Goal: Task Accomplishment & Management: Complete application form

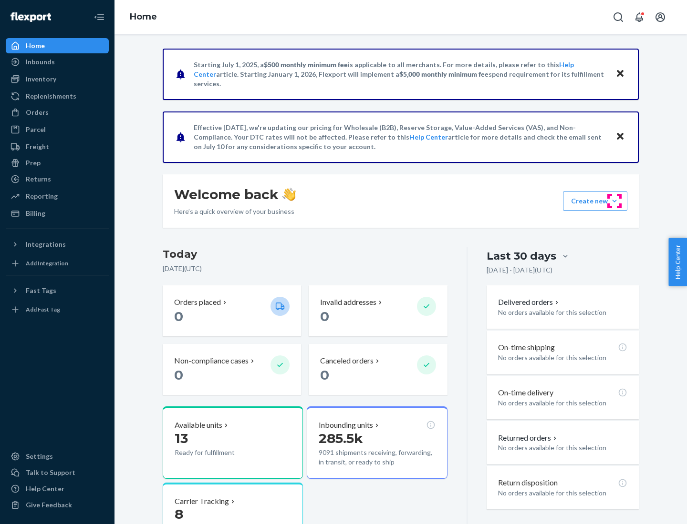
click at [614, 201] on button "Create new Create new inbound Create new order Create new product" at bounding box center [595, 201] width 64 height 19
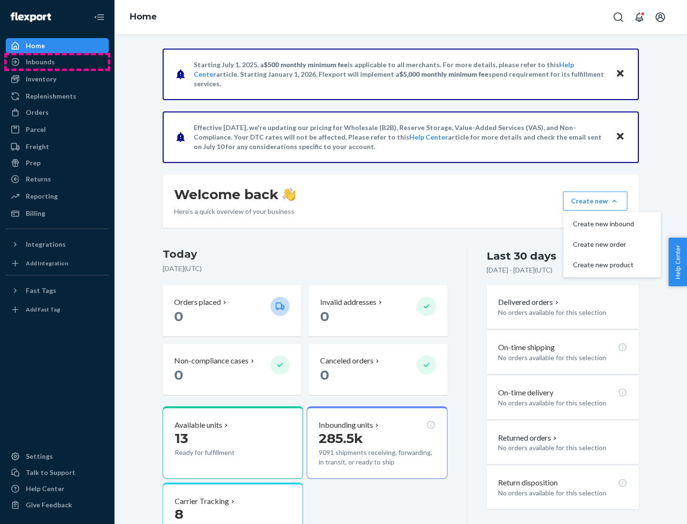
click at [57, 62] on div "Inbounds" at bounding box center [57, 61] width 101 height 13
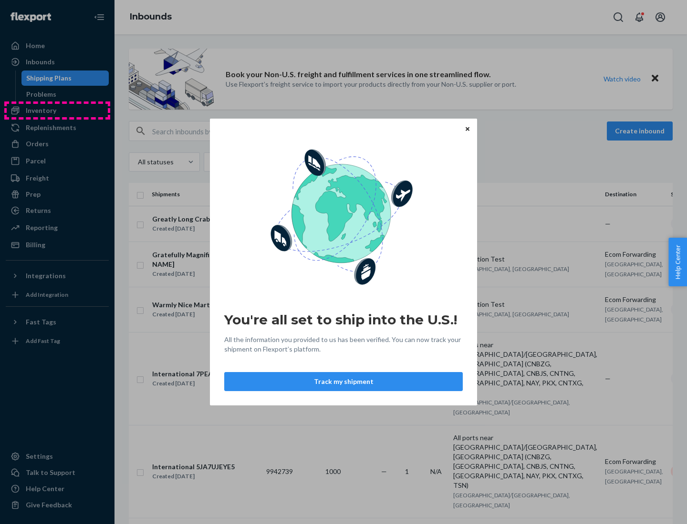
click at [57, 111] on div "You're all set to ship into the U.S.! All the information you provided to us ha…" at bounding box center [343, 262] width 687 height 524
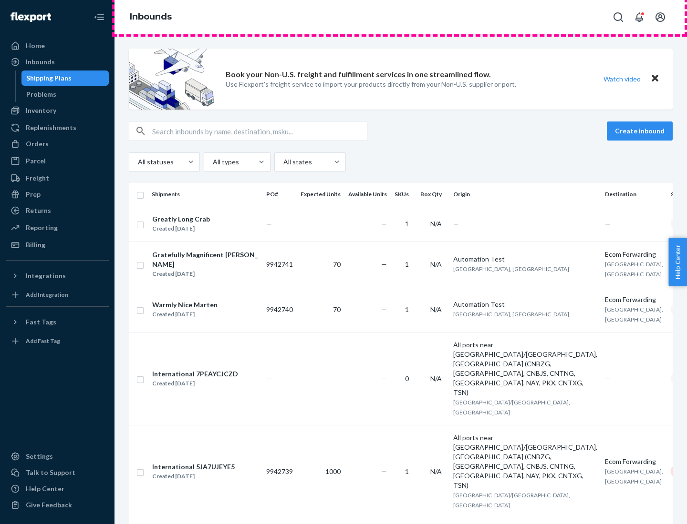
click at [400, 17] on div "Inbounds" at bounding box center [400, 17] width 572 height 34
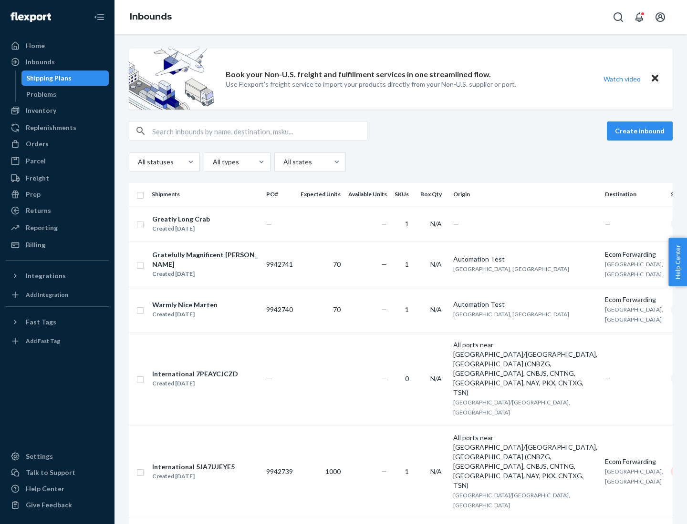
click at [400, 17] on div "Inbounds" at bounding box center [400, 17] width 572 height 34
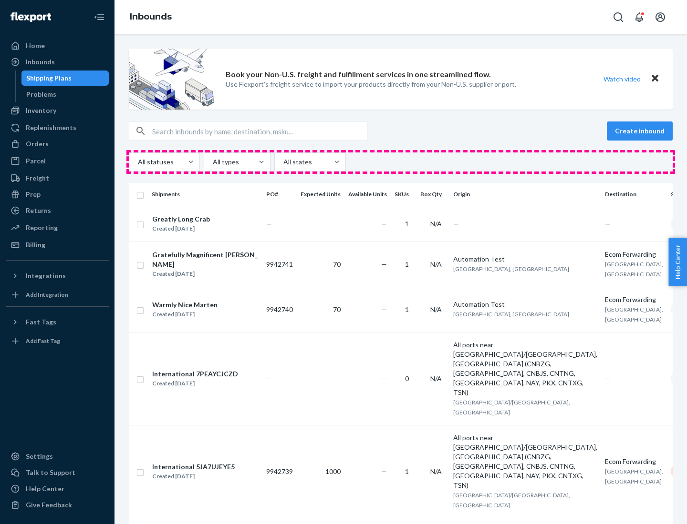
click at [400, 162] on div "All statuses All types All states" at bounding box center [401, 162] width 544 height 19
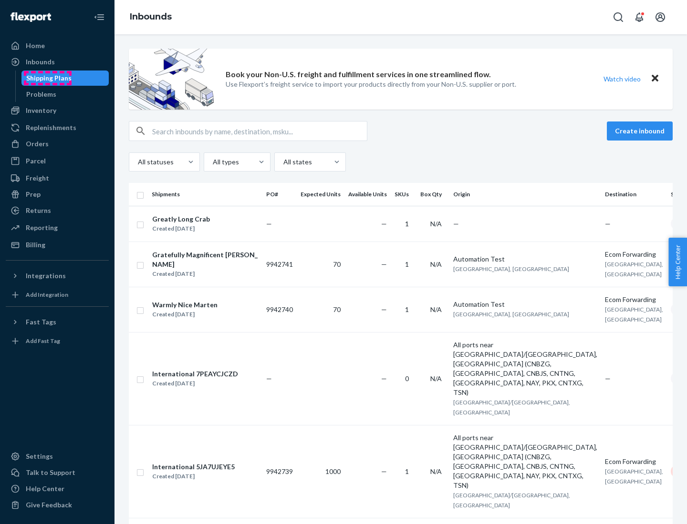
click at [47, 78] on div "Shipping Plans" at bounding box center [48, 78] width 45 height 10
click at [641, 131] on button "Create inbound" at bounding box center [639, 131] width 66 height 19
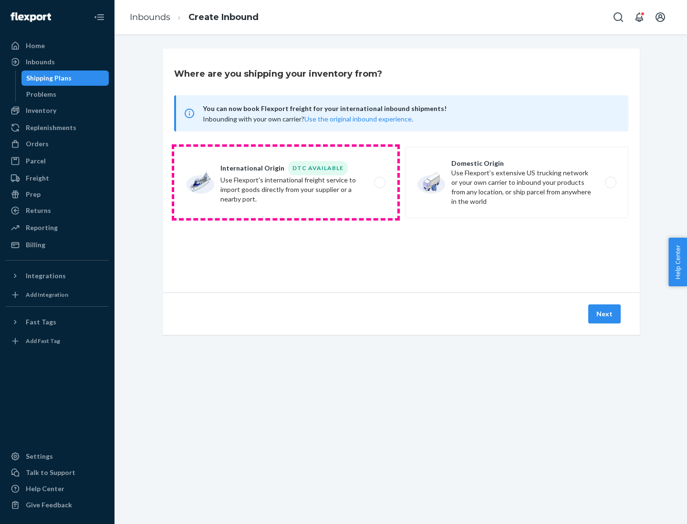
click at [286, 183] on label "International Origin DTC Available Use Flexport's international freight service…" at bounding box center [285, 183] width 223 height 72
click at [379, 183] on input "International Origin DTC Available Use Flexport's international freight service…" at bounding box center [382, 183] width 6 height 6
radio input "true"
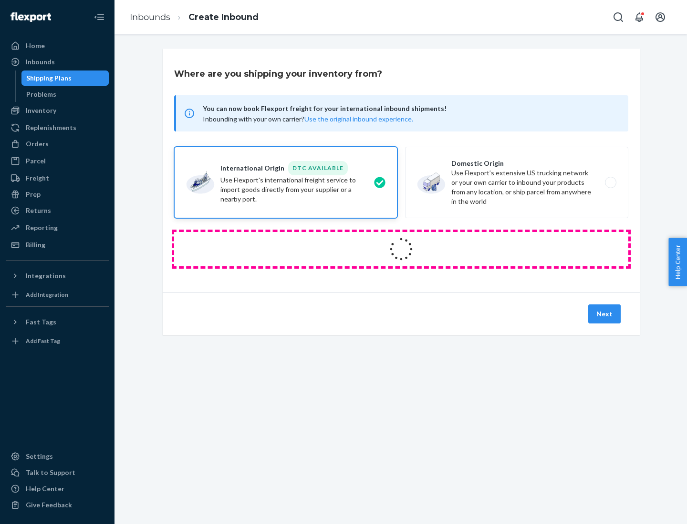
click at [401, 249] on icon at bounding box center [401, 249] width 27 height 27
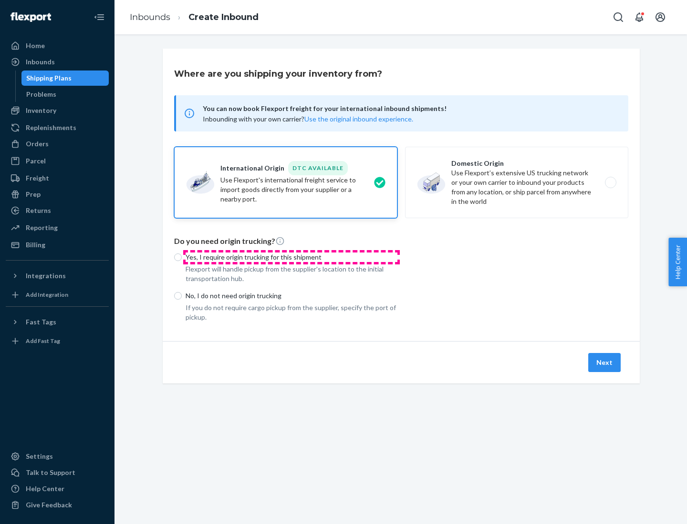
click at [291, 257] on p "Yes, I require origin trucking for this shipment" at bounding box center [291, 258] width 212 height 10
click at [182, 257] on input "Yes, I require origin trucking for this shipment" at bounding box center [178, 258] width 8 height 8
radio input "true"
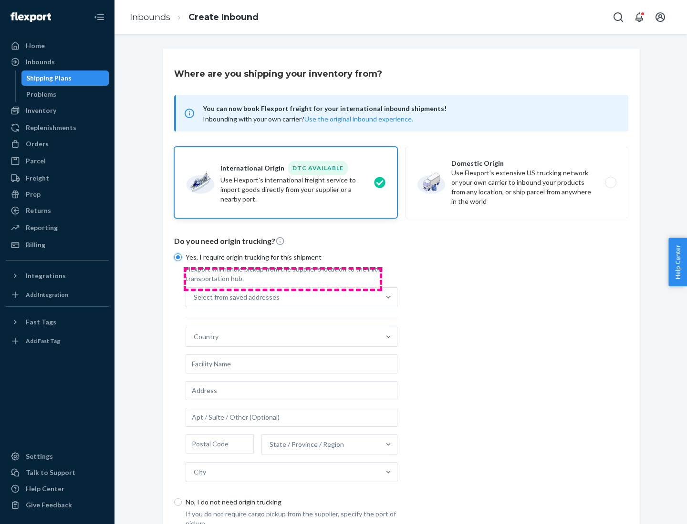
scroll to position [18, 0]
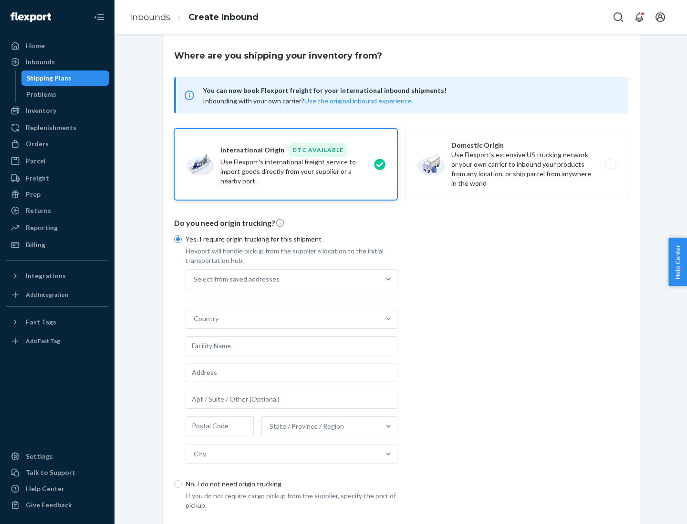
click at [283, 279] on div "Select from saved addresses" at bounding box center [283, 279] width 194 height 19
click at [195, 279] on input "Select from saved addresses" at bounding box center [194, 280] width 1 height 10
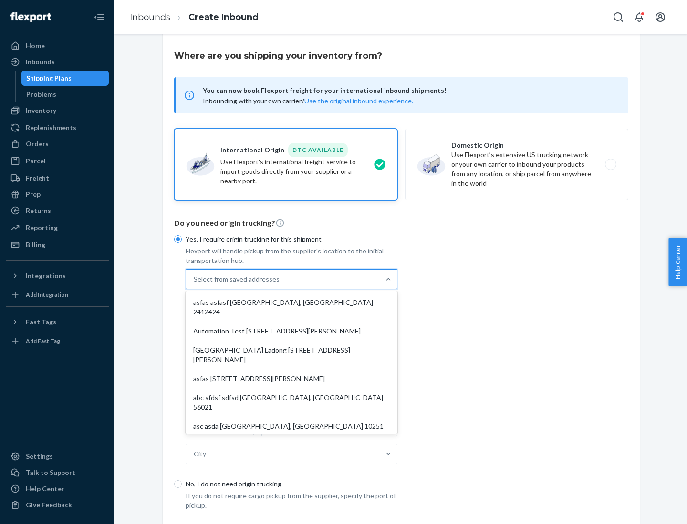
scroll to position [41, 0]
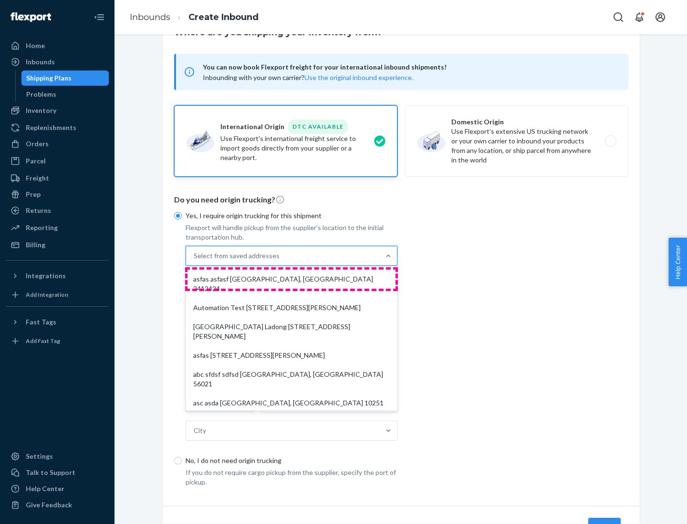
click at [291, 279] on div "asfas asfasf [GEOGRAPHIC_DATA], [GEOGRAPHIC_DATA] 2412424" at bounding box center [291, 284] width 208 height 29
click at [195, 261] on input "option asfas asfasf [GEOGRAPHIC_DATA], [GEOGRAPHIC_DATA] 2412424 focused, 1 of …" at bounding box center [194, 256] width 1 height 10
type input "asfas"
type input "asfasf"
type input "2412424"
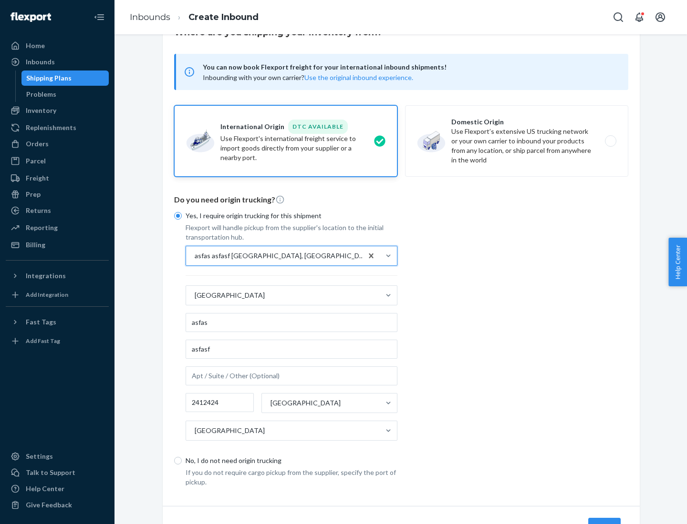
scroll to position [89, 0]
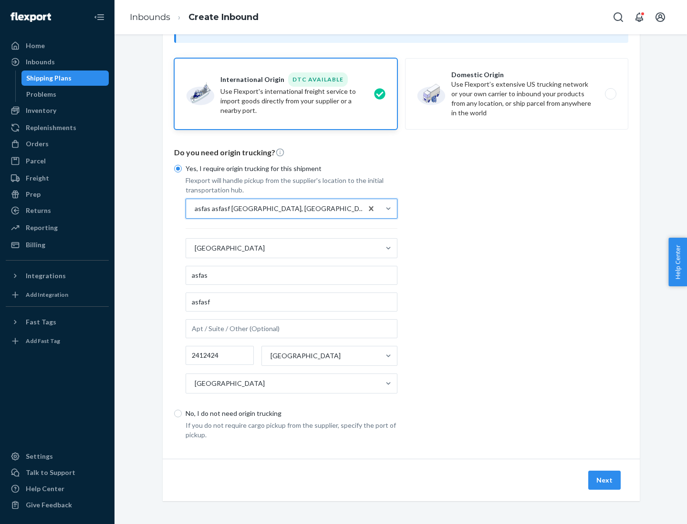
click at [605, 480] on button "Next" at bounding box center [604, 480] width 32 height 19
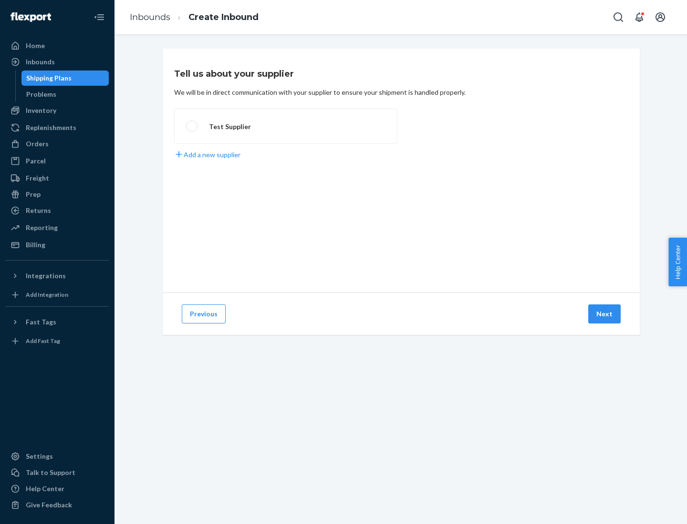
click at [286, 126] on label "Test Supplier" at bounding box center [285, 126] width 223 height 35
click at [192, 126] on input "Test Supplier" at bounding box center [189, 126] width 6 height 6
radio input "true"
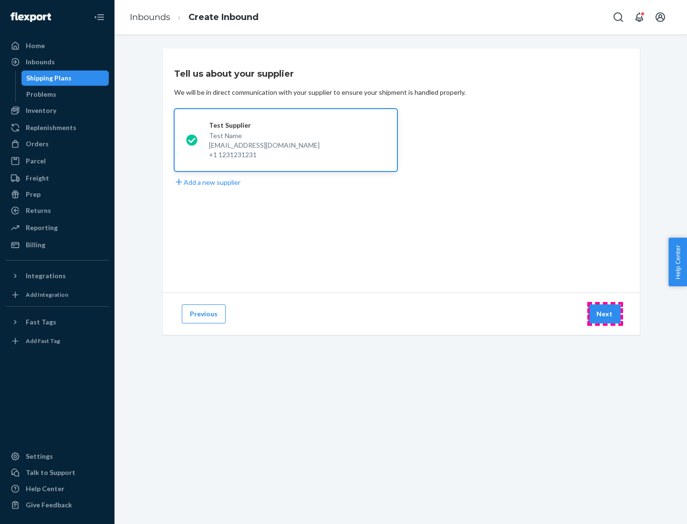
click at [605, 314] on button "Next" at bounding box center [604, 314] width 32 height 19
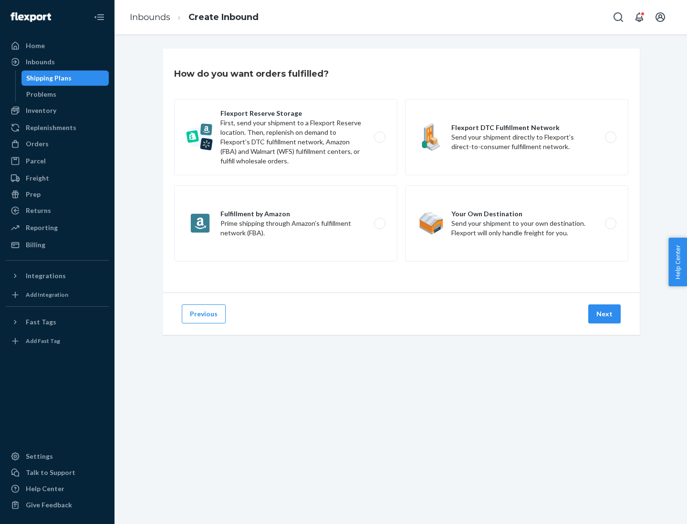
click at [286, 224] on label "Fulfillment by Amazon Prime shipping through Amazon’s fulfillment network (FBA)." at bounding box center [285, 223] width 223 height 76
click at [379, 224] on input "Fulfillment by Amazon Prime shipping through Amazon’s fulfillment network (FBA)." at bounding box center [382, 224] width 6 height 6
radio input "true"
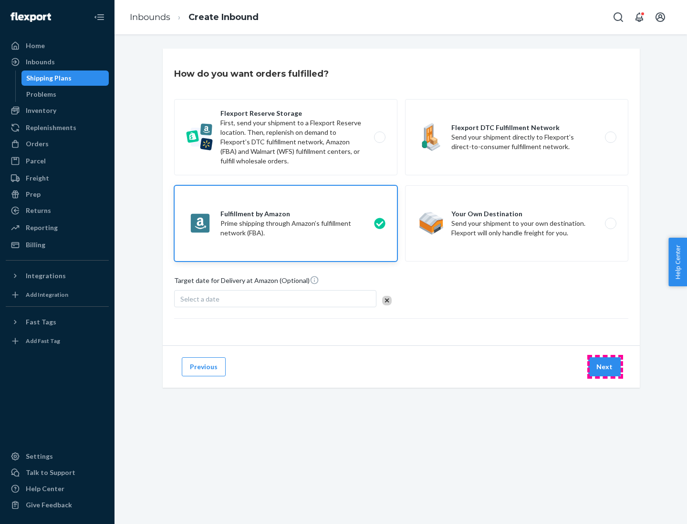
click at [605, 367] on button "Next" at bounding box center [604, 367] width 32 height 19
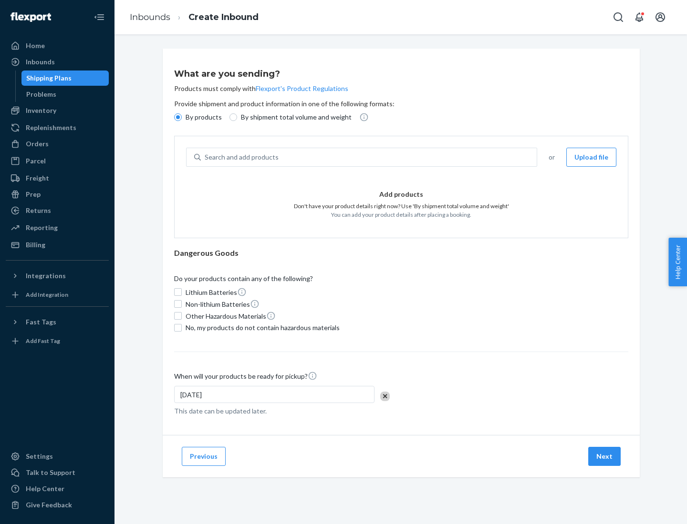
click at [293, 117] on p "By shipment total volume and weight" at bounding box center [296, 118] width 111 height 10
click at [237, 117] on input "By shipment total volume and weight" at bounding box center [233, 117] width 8 height 8
radio input "true"
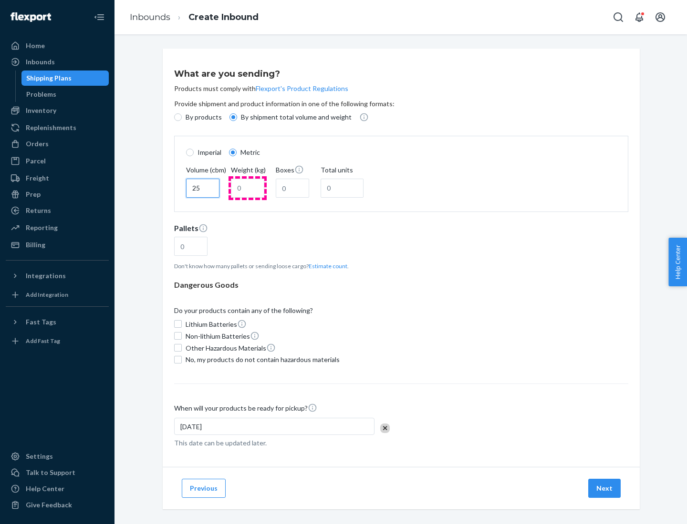
type input "25"
type input "100"
type input "50"
type input "500"
click at [326, 266] on button "Estimate count" at bounding box center [327, 266] width 39 height 8
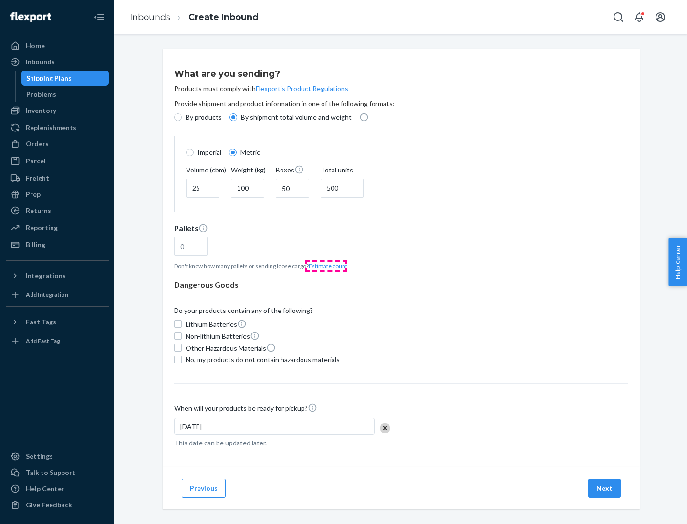
type input "16"
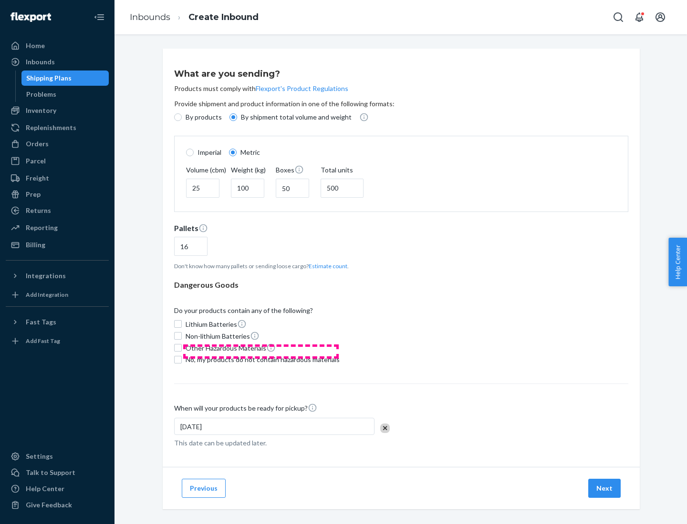
scroll to position [8, 0]
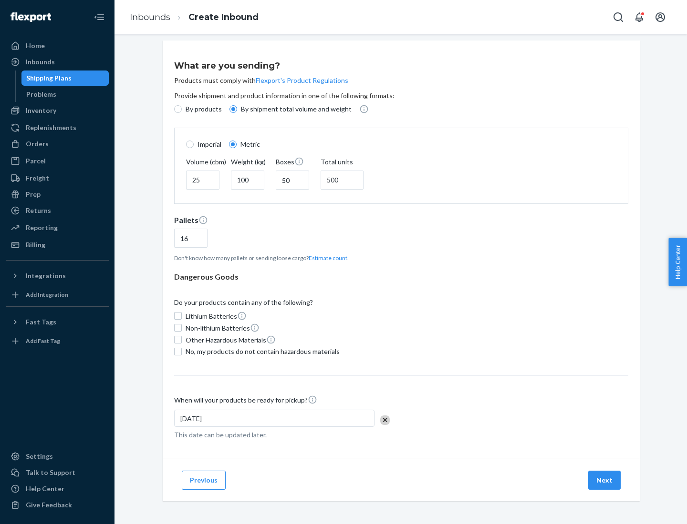
click at [261, 351] on span "No, my products do not contain hazardous materials" at bounding box center [262, 352] width 154 height 10
click at [182, 351] on input "No, my products do not contain hazardous materials" at bounding box center [178, 352] width 8 height 8
checkbox input "true"
click at [605, 480] on button "Next" at bounding box center [604, 480] width 32 height 19
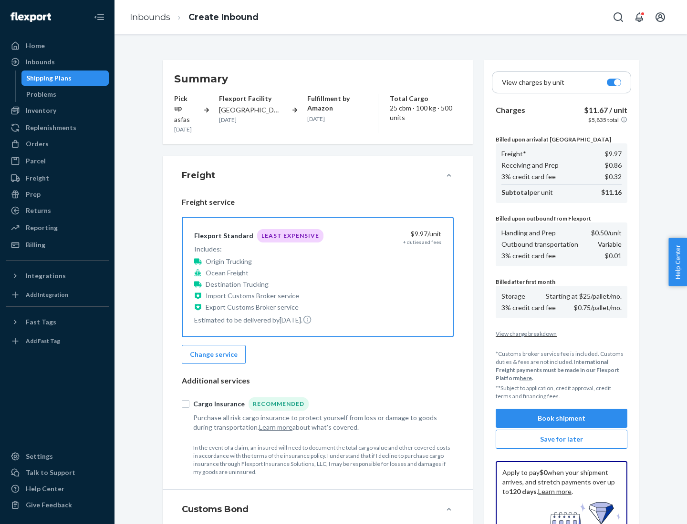
scroll to position [139, 0]
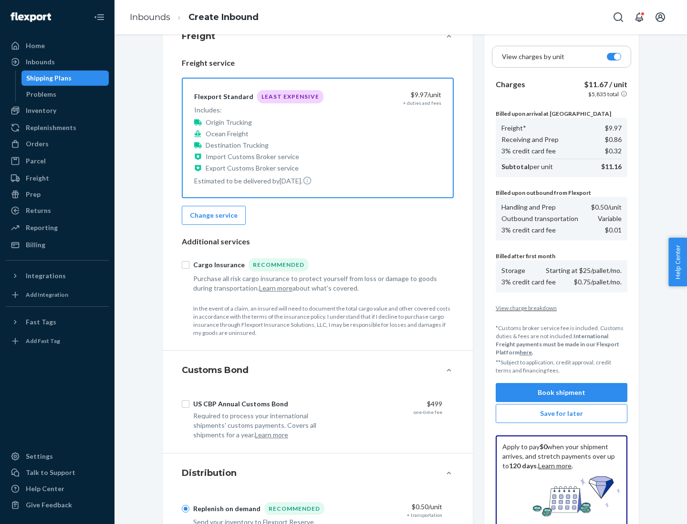
click at [561, 393] on button "Book shipment" at bounding box center [561, 392] width 132 height 19
